Goal: Task Accomplishment & Management: Use online tool/utility

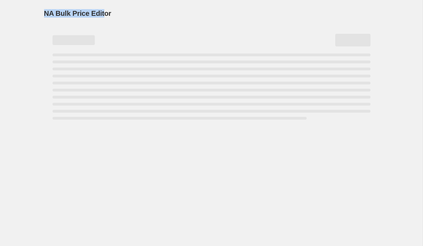
drag, startPoint x: 42, startPoint y: 12, endPoint x: 104, endPoint y: 12, distance: 62.3
click at [104, 12] on div "NA Bulk Price Editor. This page is ready NA Bulk Price Editor" at bounding box center [211, 61] width 351 height 123
click at [104, 12] on span "NA Bulk Price Editor" at bounding box center [77, 14] width 67 height 8
click at [86, 13] on span "NA Bulk Price Editor" at bounding box center [77, 14] width 67 height 8
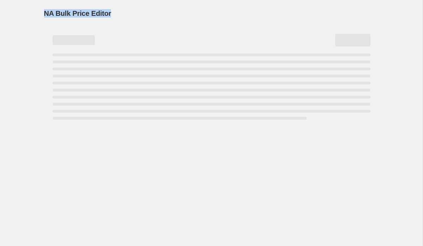
click at [86, 13] on span "NA Bulk Price Editor" at bounding box center [77, 14] width 67 height 8
click at [97, 14] on span "NA Bulk Price Editor" at bounding box center [77, 14] width 67 height 8
click at [72, 14] on span "NA Bulk Price Editor" at bounding box center [77, 14] width 67 height 8
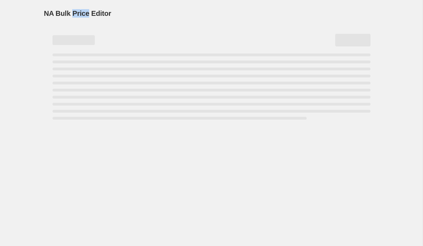
click at [72, 14] on span "NA Bulk Price Editor" at bounding box center [77, 14] width 67 height 8
click at [56, 14] on span "NA Bulk Price Editor" at bounding box center [77, 14] width 67 height 8
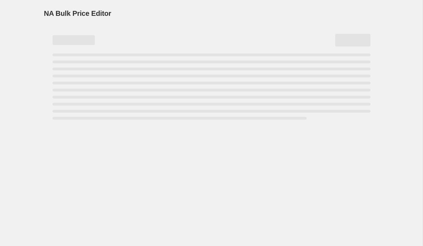
click at [43, 14] on div "NA Bulk Price Editor. This page is ready NA Bulk Price Editor" at bounding box center [211, 61] width 351 height 123
click at [52, 14] on span "NA Bulk Price Editor" at bounding box center [77, 14] width 67 height 8
click at [61, 14] on span "NA Bulk Price Editor" at bounding box center [77, 14] width 67 height 8
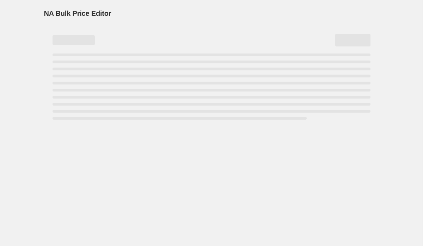
click at [51, 14] on span "NA Bulk Price Editor" at bounding box center [77, 14] width 67 height 8
click at [50, 14] on span "NA Bulk Price Editor" at bounding box center [77, 14] width 67 height 8
click at [59, 14] on span "NA Bulk Price Editor" at bounding box center [77, 14] width 67 height 8
click at [74, 14] on span "NA Bulk Price Editor" at bounding box center [77, 14] width 67 height 8
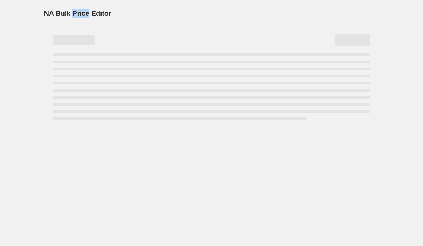
click at [74, 14] on span "NA Bulk Price Editor" at bounding box center [77, 14] width 67 height 8
click at [96, 14] on span "NA Bulk Price Editor" at bounding box center [77, 14] width 67 height 8
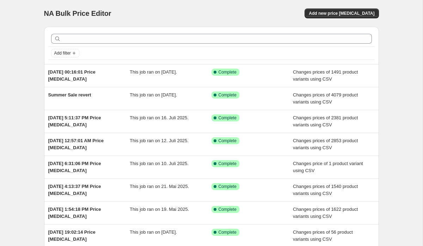
click at [82, 19] on div "NA Bulk Price Editor. This page is ready NA Bulk Price Editor Add new price [ME…" at bounding box center [211, 13] width 335 height 27
click at [324, 10] on button "Add new price [MEDICAL_DATA]" at bounding box center [341, 13] width 74 height 10
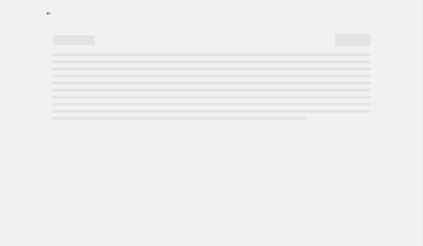
select select "percentage"
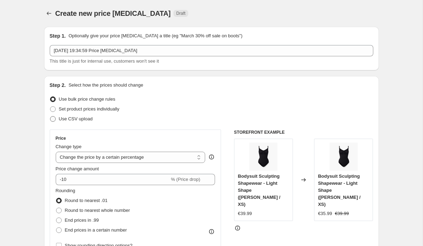
click at [81, 120] on span "Use CSV upload" at bounding box center [76, 118] width 34 height 5
click at [50, 117] on input "Use CSV upload" at bounding box center [50, 116] width 0 height 0
radio input "true"
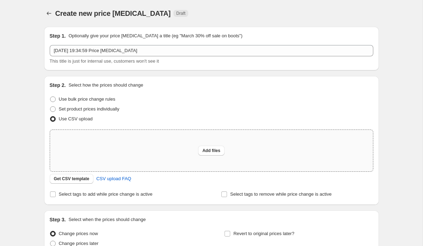
scroll to position [27, 0]
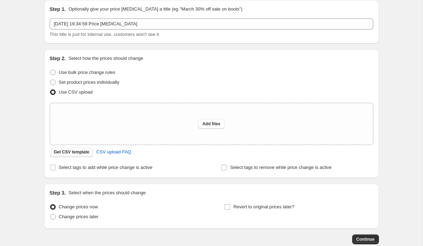
click at [83, 151] on span "Get CSV template" at bounding box center [72, 152] width 36 height 6
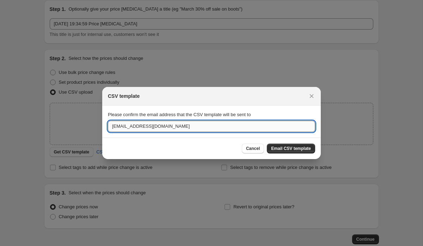
click at [121, 127] on input "[EMAIL_ADDRESS][DOMAIN_NAME]" at bounding box center [211, 126] width 207 height 11
click at [283, 150] on span "Email CSV template" at bounding box center [291, 149] width 40 height 6
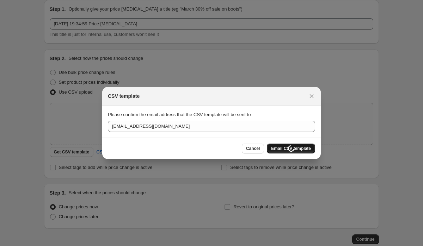
scroll to position [27, 0]
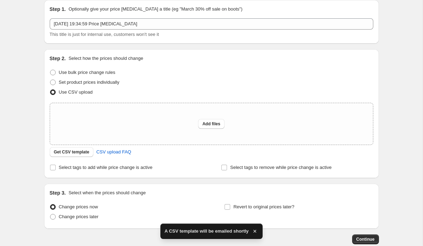
click at [52, 57] on h2 "Step 2." at bounding box center [58, 58] width 16 height 7
click at [80, 57] on p "Select how the prices should change" at bounding box center [105, 58] width 75 height 7
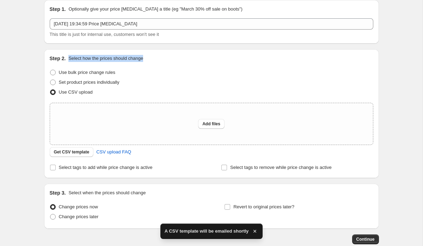
click at [80, 57] on p "Select how the prices should change" at bounding box center [105, 58] width 75 height 7
click at [80, 56] on p "Select how the prices should change" at bounding box center [105, 58] width 75 height 7
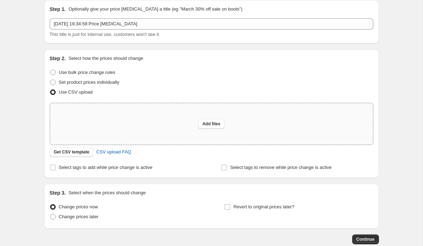
click at [121, 125] on div "Add files" at bounding box center [211, 124] width 323 height 42
type input "C:\fakepath\_Sale Pricing Details - Sheet10.csv"
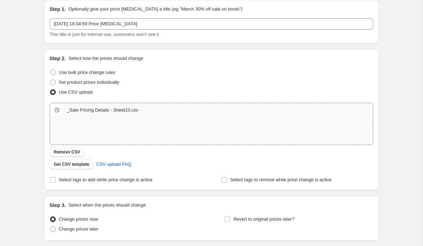
scroll to position [80, 0]
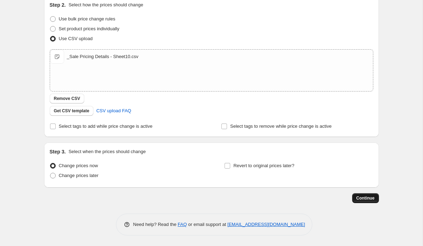
click at [361, 201] on span "Continue" at bounding box center [365, 198] width 18 height 6
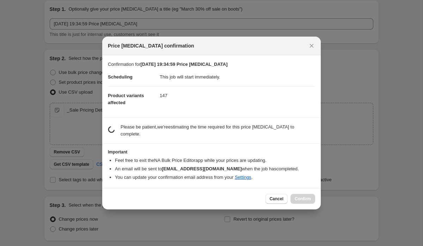
scroll to position [0, 0]
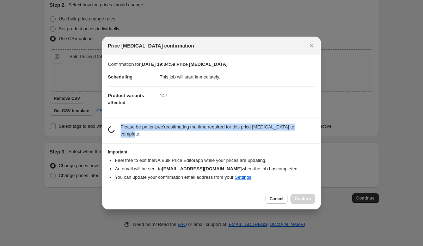
drag, startPoint x: 147, startPoint y: 135, endPoint x: 118, endPoint y: 121, distance: 31.5
click at [119, 123] on section "estimating job duration... Please be patient, we're estimating the time require…" at bounding box center [211, 130] width 218 height 25
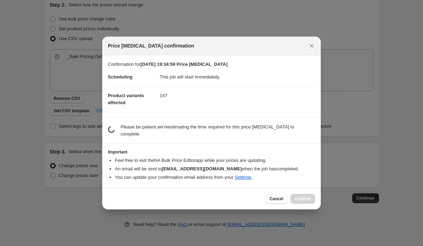
click at [138, 124] on p "Please be patient, we're estimating the time required for this price [MEDICAL_D…" at bounding box center [217, 131] width 194 height 14
